Goal: Task Accomplishment & Management: Use online tool/utility

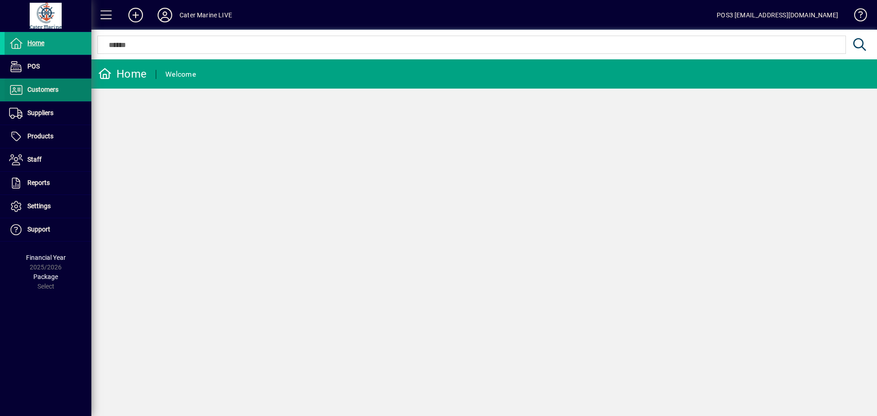
drag, startPoint x: 48, startPoint y: 93, endPoint x: 70, endPoint y: 95, distance: 22.0
click at [48, 93] on span "Customers" at bounding box center [42, 89] width 31 height 7
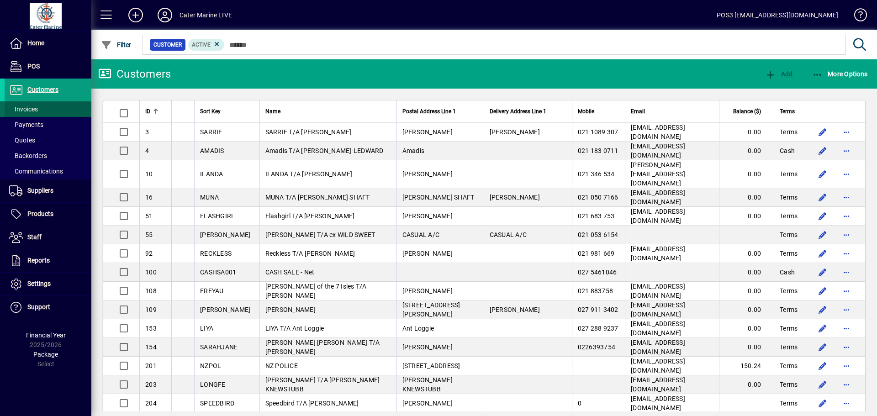
click at [26, 106] on span "Invoices" at bounding box center [23, 109] width 29 height 7
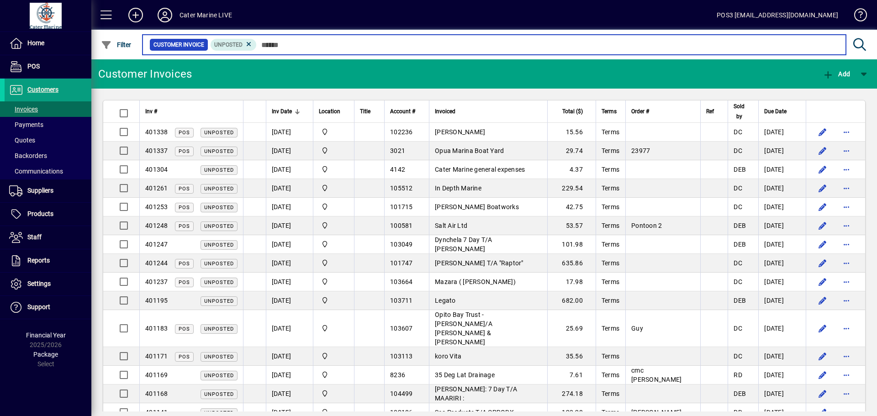
click at [296, 48] on input "text" at bounding box center [548, 44] width 582 height 13
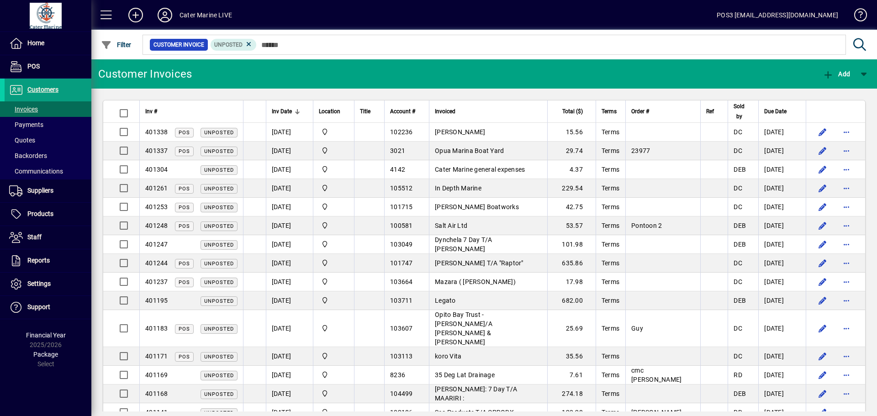
click at [212, 75] on mat-toolbar-row "Customer Invoices Add" at bounding box center [484, 73] width 786 height 29
